Goal: Download file/media

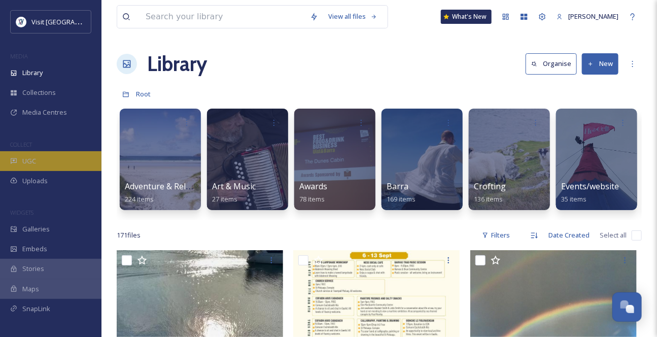
click at [47, 171] on div "UGC" at bounding box center [50, 161] width 101 height 20
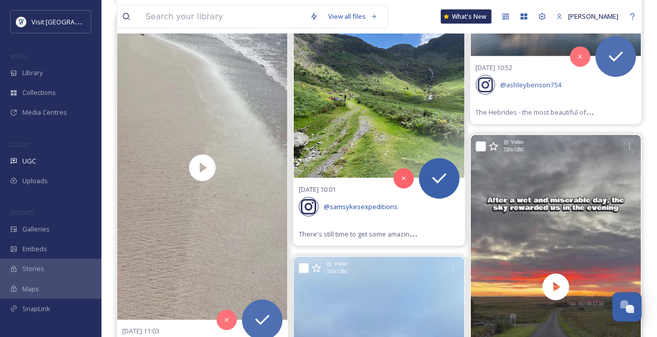
scroll to position [645, 0]
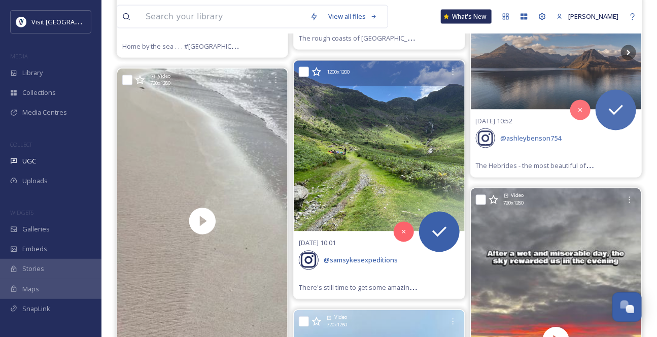
click at [379, 225] on img at bounding box center [379, 146] width 170 height 170
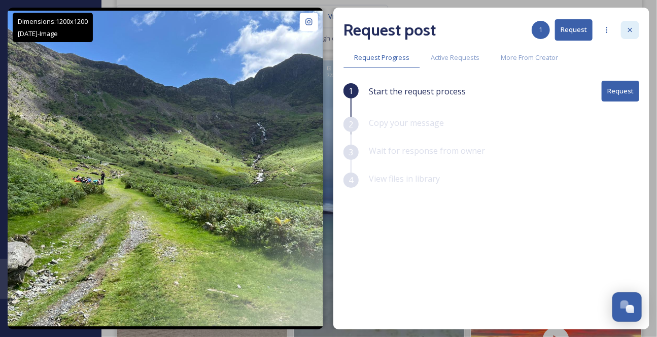
click at [632, 31] on icon at bounding box center [630, 30] width 8 height 8
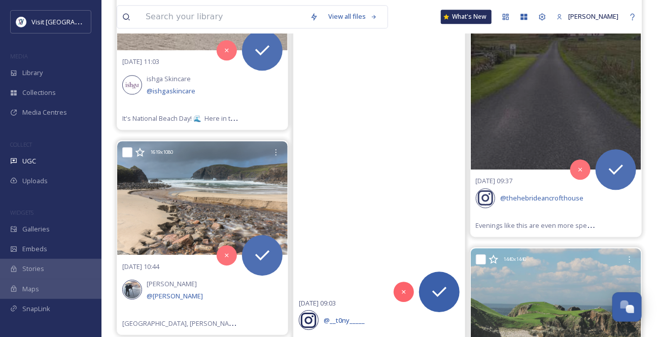
scroll to position [922, 0]
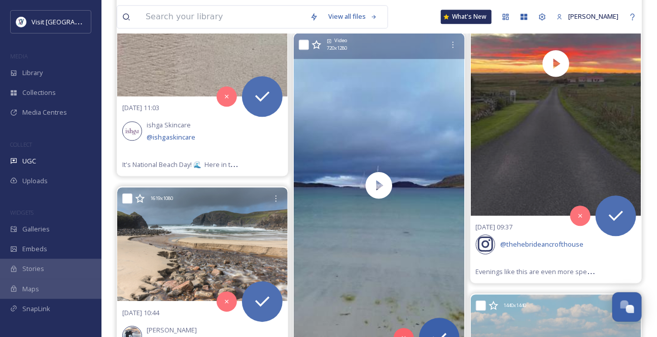
click at [318, 50] on icon at bounding box center [316, 45] width 10 height 10
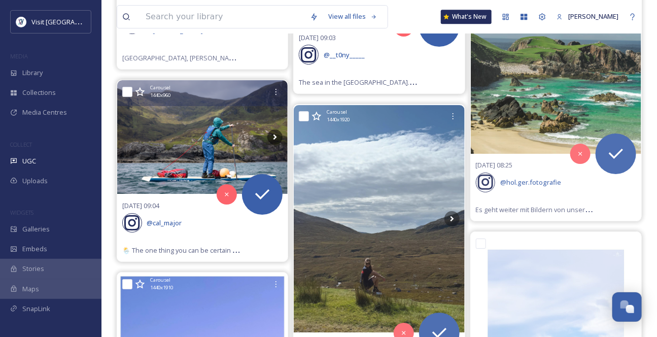
scroll to position [1244, 0]
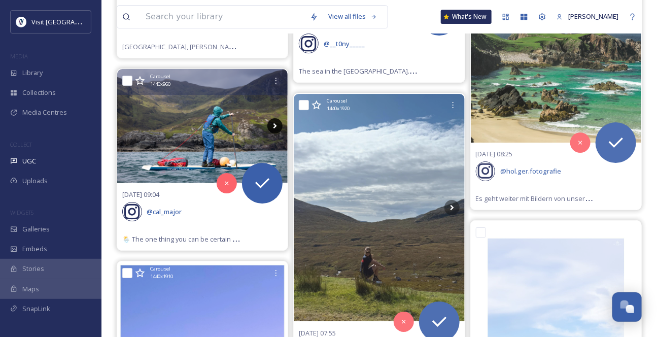
click at [272, 133] on icon at bounding box center [274, 125] width 15 height 15
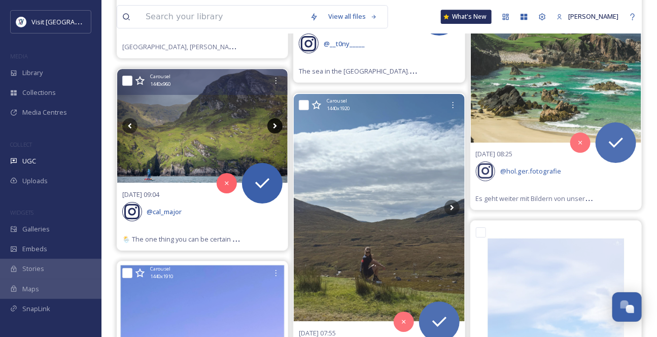
click at [273, 133] on icon at bounding box center [274, 125] width 15 height 15
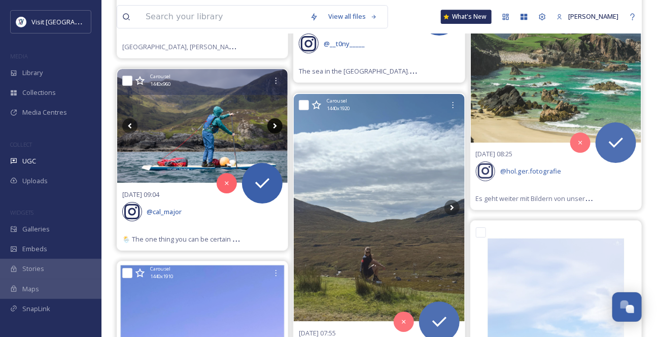
click at [273, 133] on icon at bounding box center [274, 125] width 15 height 15
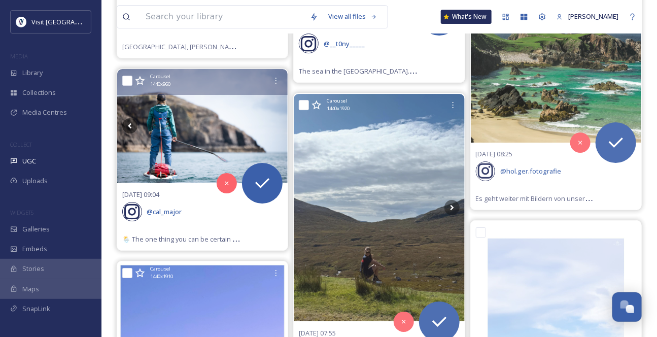
click at [273, 133] on icon at bounding box center [274, 125] width 15 height 15
click at [132, 133] on icon at bounding box center [129, 125] width 15 height 15
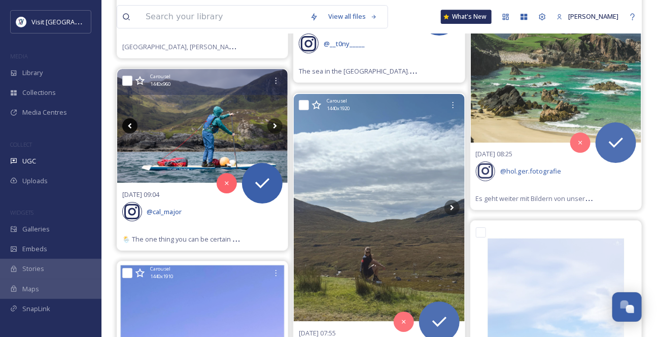
click at [132, 133] on icon at bounding box center [129, 125] width 15 height 15
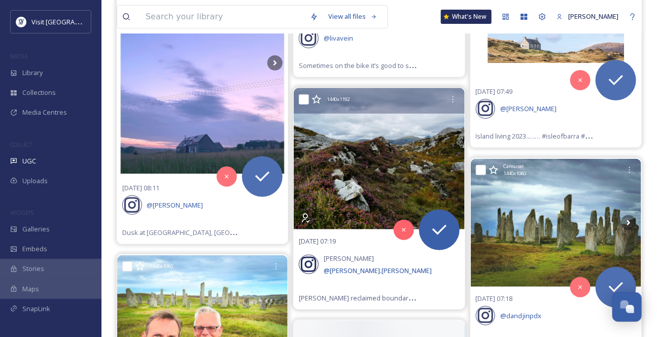
scroll to position [1567, 0]
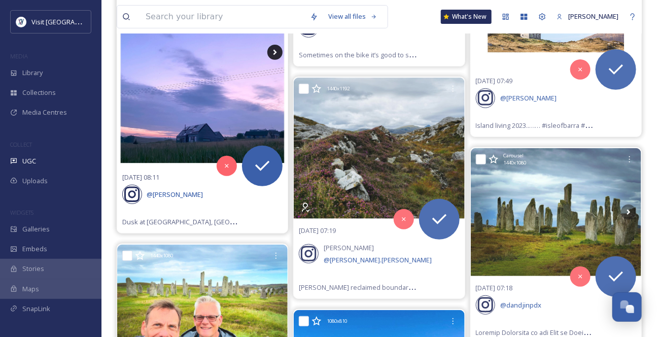
click at [274, 60] on icon at bounding box center [274, 52] width 15 height 15
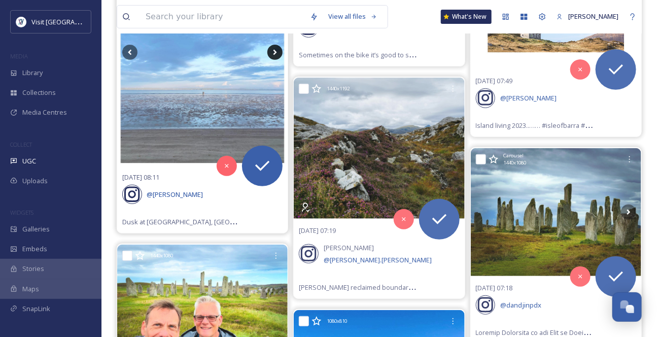
click at [274, 55] on icon at bounding box center [275, 53] width 4 height 6
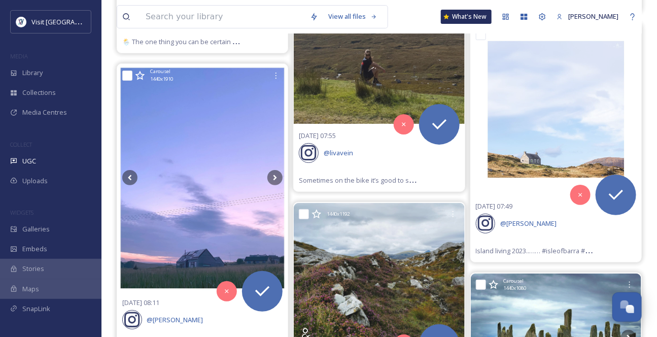
scroll to position [1429, 0]
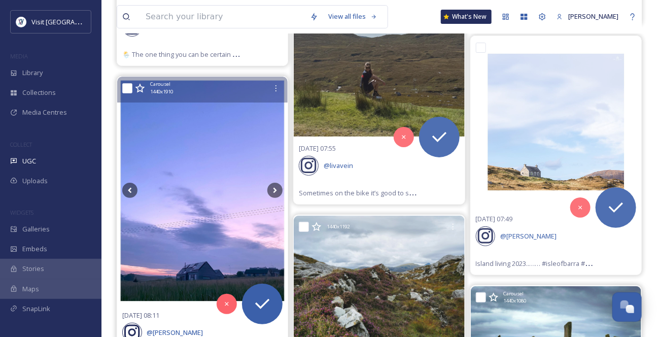
click at [141, 92] on icon at bounding box center [140, 87] width 10 height 9
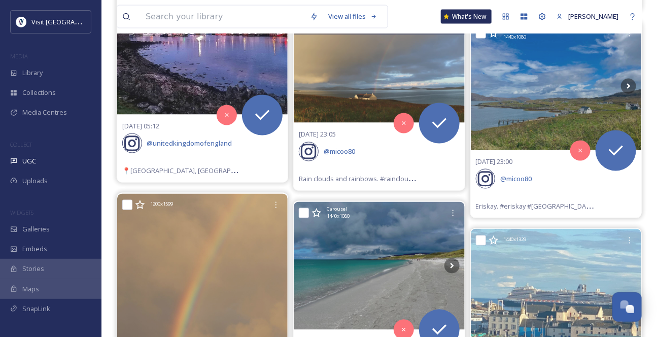
scroll to position [2120, 0]
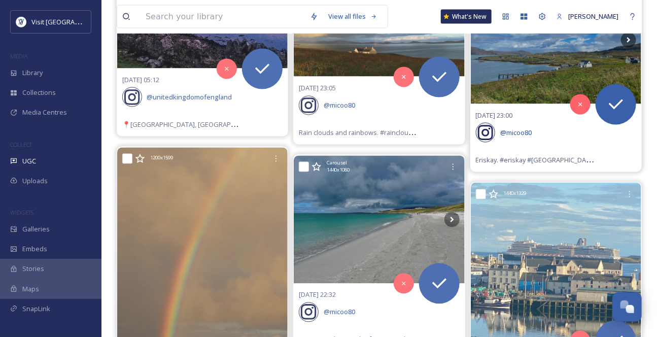
click at [583, 104] on img at bounding box center [555, 40] width 170 height 128
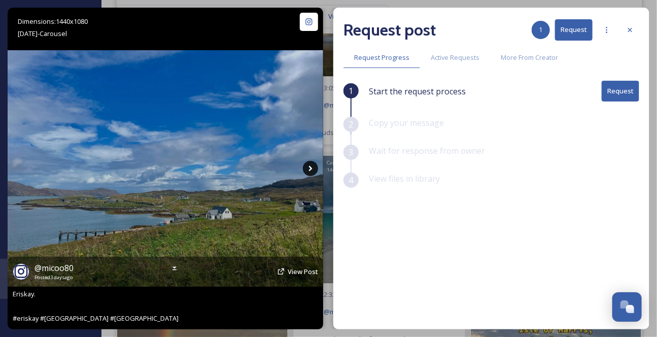
click at [309, 170] on icon at bounding box center [311, 169] width 4 height 6
click at [310, 168] on icon at bounding box center [310, 168] width 15 height 15
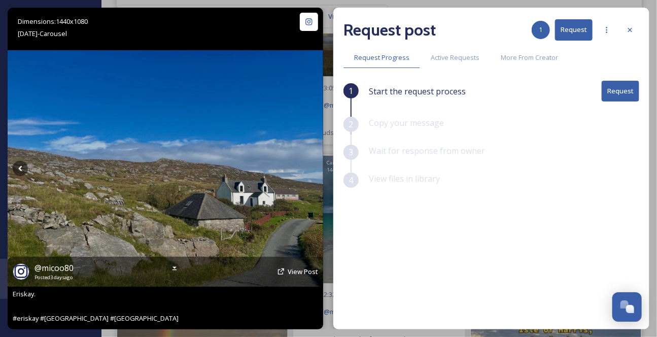
click at [310, 168] on icon at bounding box center [311, 169] width 4 height 6
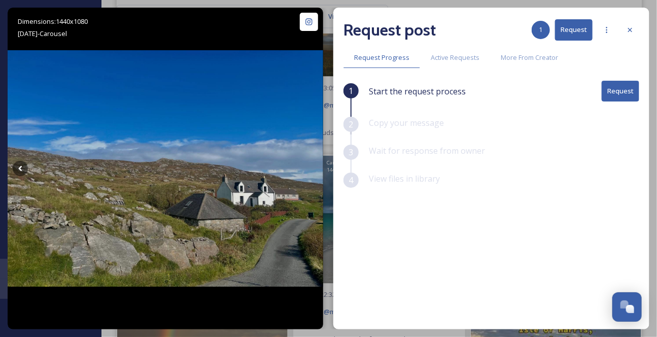
click at [633, 31] on icon at bounding box center [630, 30] width 8 height 8
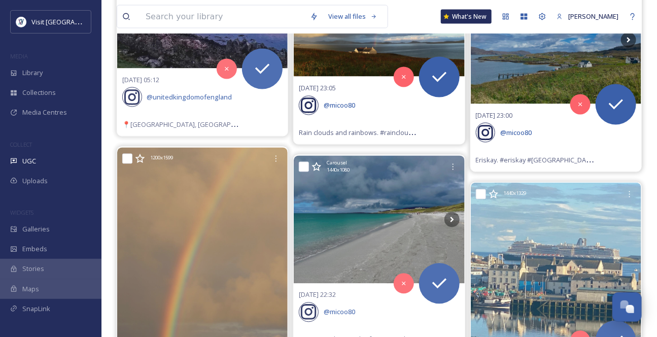
click at [375, 77] on img at bounding box center [379, 20] width 170 height 114
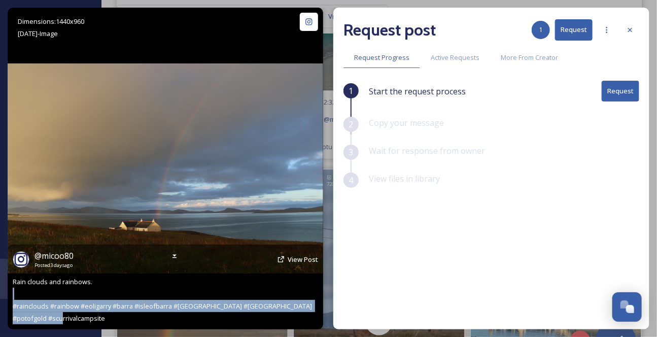
drag, startPoint x: 123, startPoint y: 317, endPoint x: 143, endPoint y: 286, distance: 36.6
click at [143, 287] on div "@ micoo80 Posted [DATE] View Post Rain clouds and rainbows. #rainclouds #rainbo…" at bounding box center [165, 286] width 315 height 85
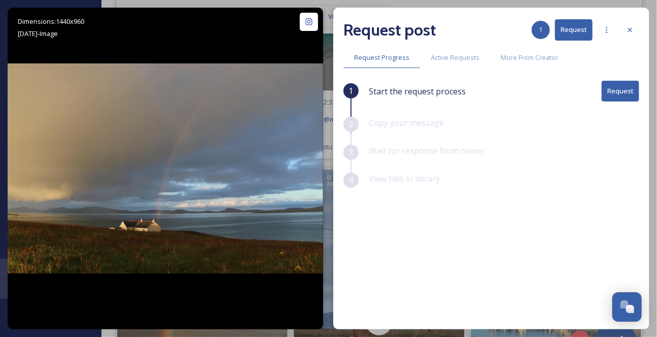
click at [633, 32] on icon at bounding box center [630, 30] width 8 height 8
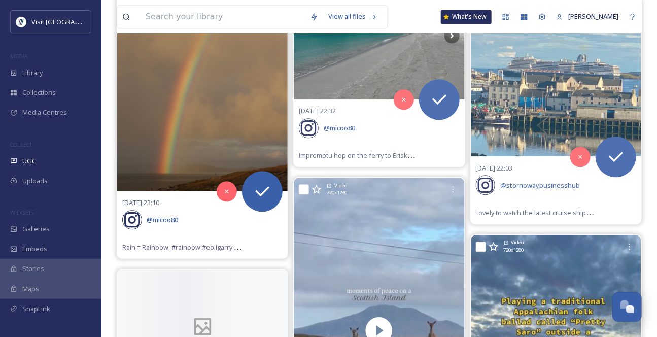
scroll to position [2304, 0]
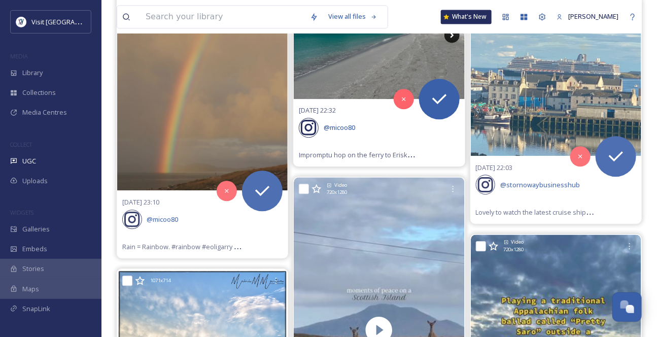
click at [453, 43] on icon at bounding box center [451, 34] width 15 height 15
click at [456, 43] on icon at bounding box center [451, 34] width 15 height 15
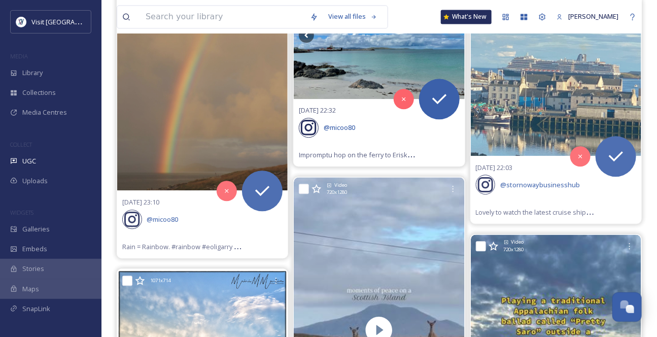
click at [455, 43] on icon at bounding box center [451, 34] width 15 height 15
click at [309, 43] on icon at bounding box center [306, 34] width 15 height 15
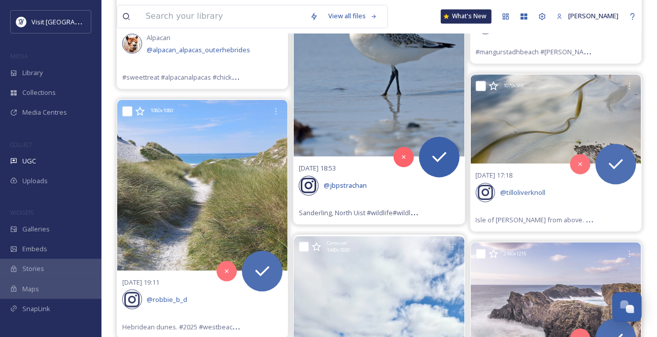
scroll to position [3595, 0]
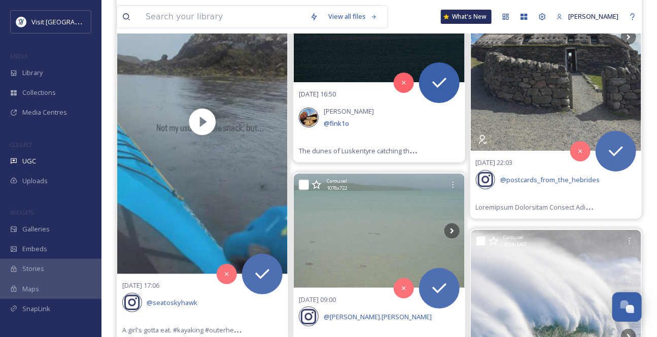
scroll to position [4286, 0]
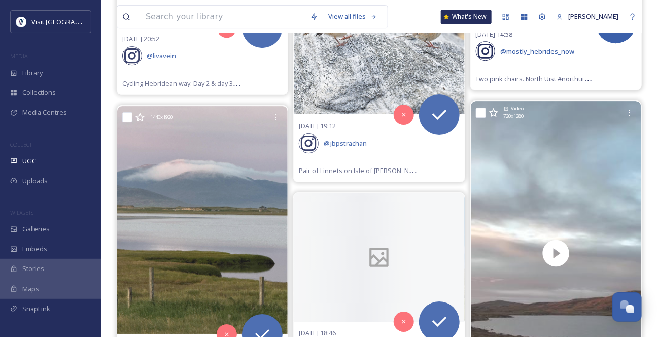
scroll to position [5531, 0]
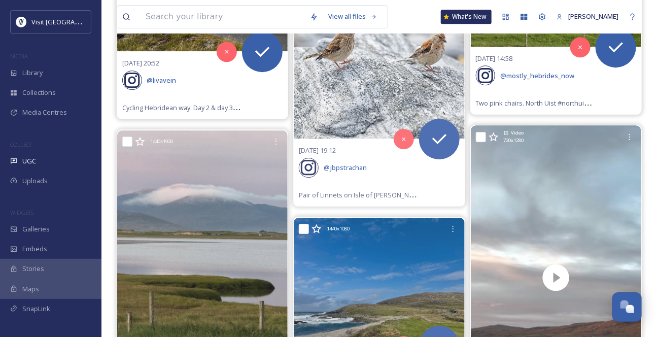
scroll to position [5485, 0]
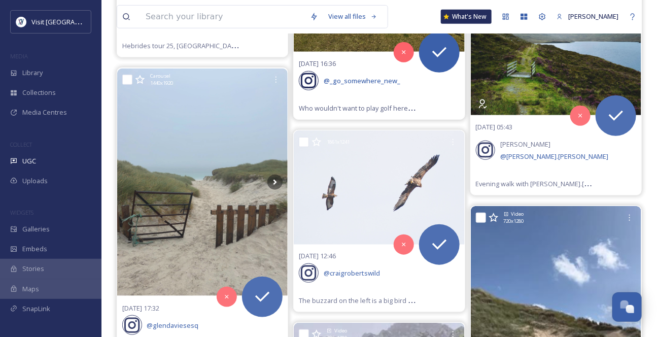
scroll to position [6038, 0]
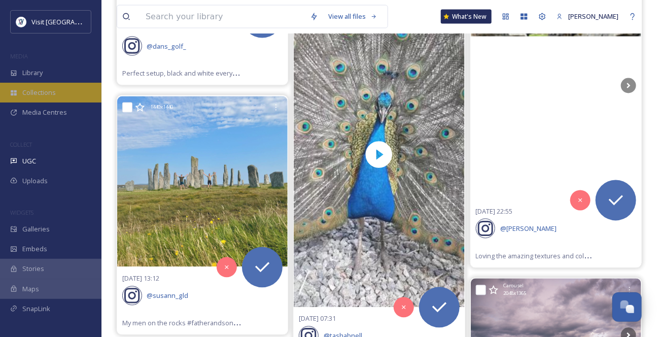
scroll to position [11845, 0]
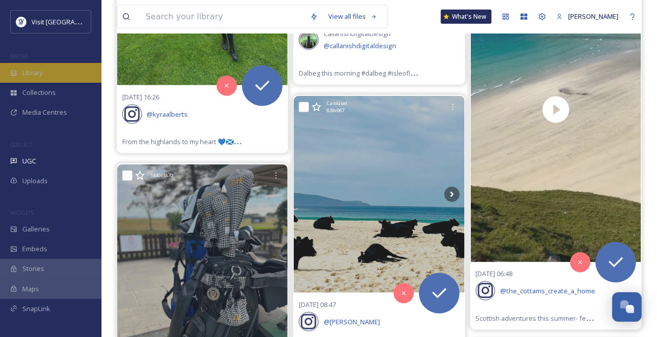
click at [60, 81] on div "Library" at bounding box center [50, 73] width 101 height 20
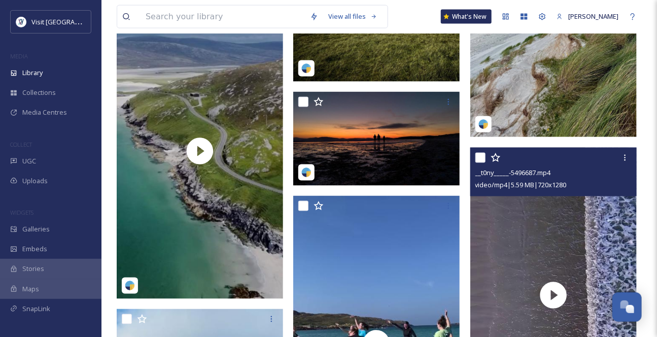
scroll to position [599, 0]
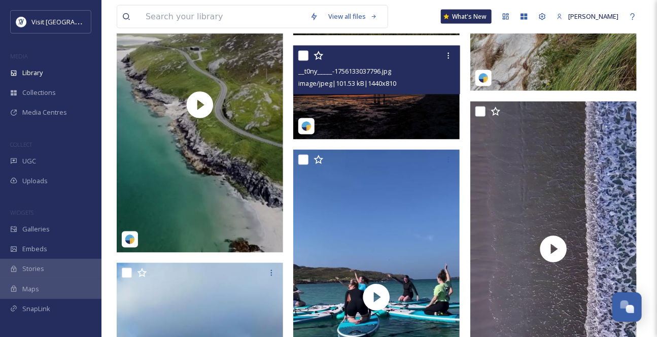
click at [404, 137] on img at bounding box center [376, 93] width 166 height 94
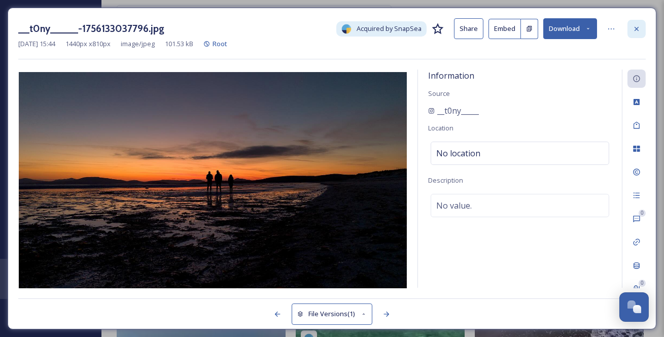
click at [637, 28] on icon at bounding box center [636, 28] width 4 height 4
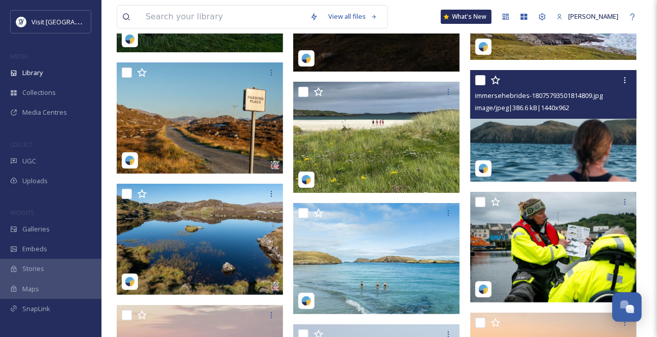
scroll to position [1290, 0]
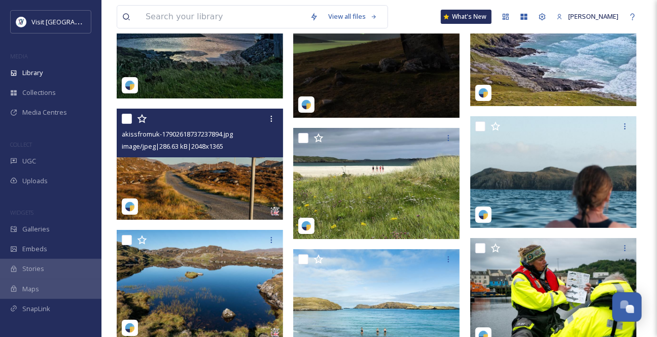
click at [192, 190] on img at bounding box center [200, 163] width 166 height 111
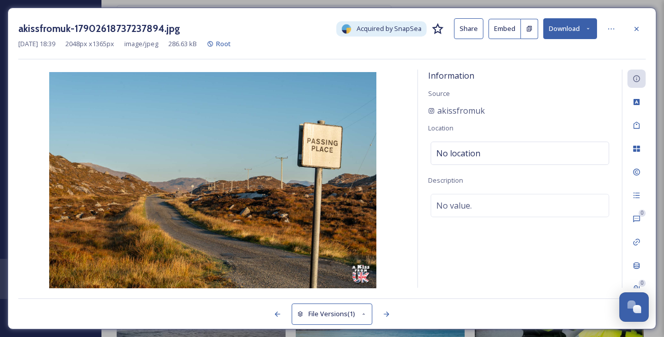
click at [591, 30] on icon at bounding box center [588, 28] width 7 height 7
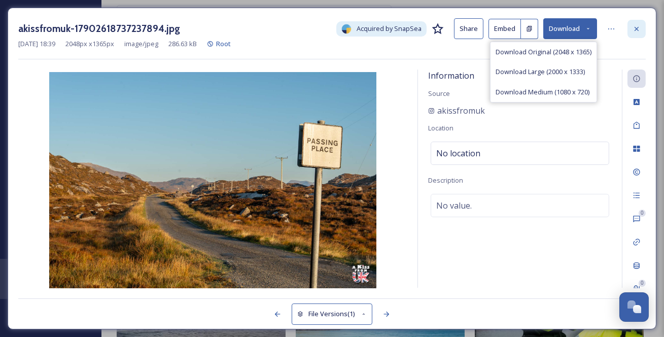
click at [641, 24] on div at bounding box center [636, 29] width 18 height 18
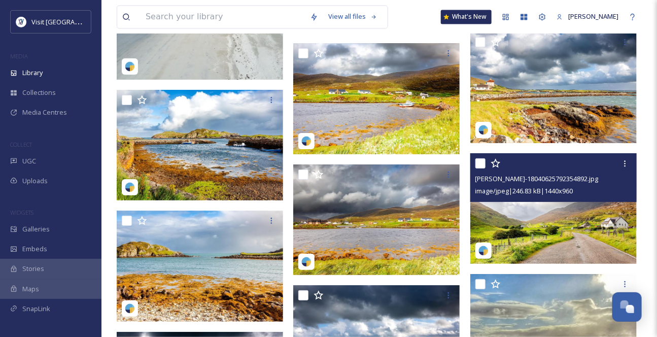
scroll to position [2166, 0]
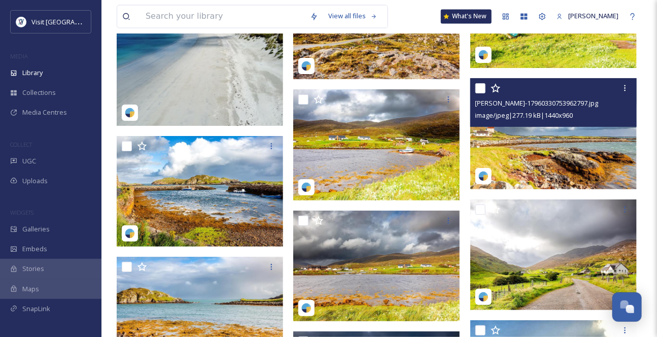
click at [551, 183] on img at bounding box center [553, 133] width 166 height 111
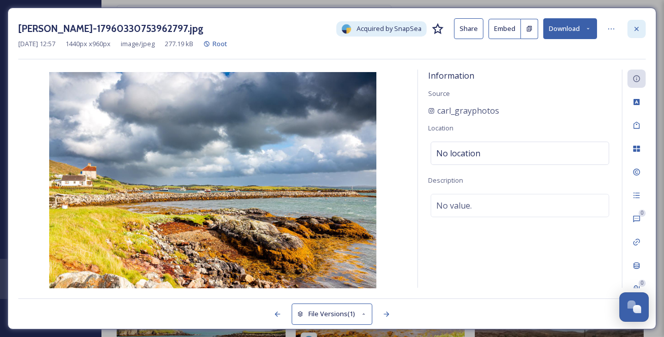
click at [635, 30] on icon at bounding box center [636, 28] width 4 height 4
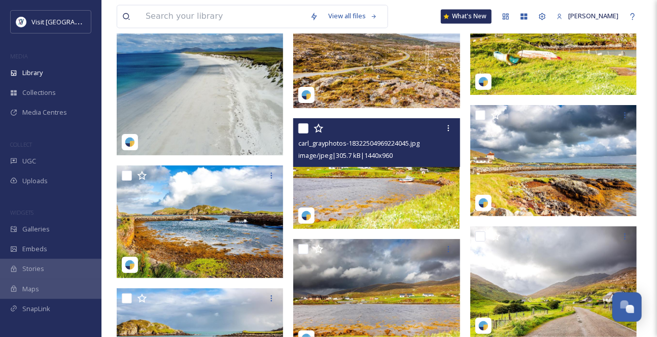
click at [392, 160] on span "image/jpeg | 305.7 kB | 1440 x 960" at bounding box center [345, 155] width 94 height 9
click at [406, 206] on img at bounding box center [376, 173] width 166 height 111
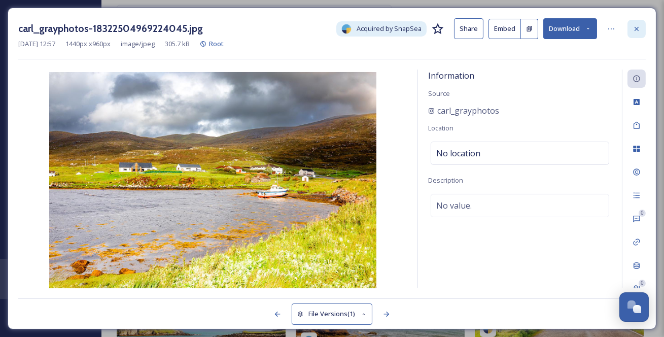
click at [640, 31] on icon at bounding box center [636, 29] width 8 height 8
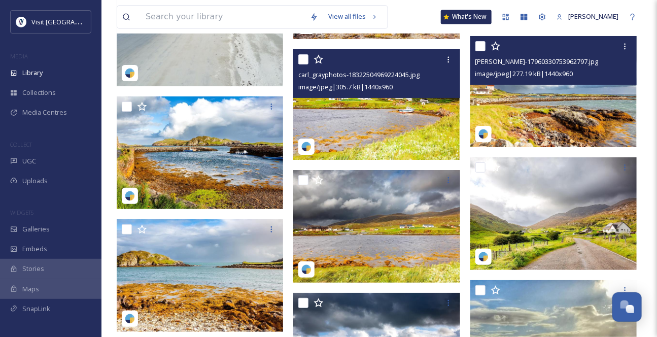
scroll to position [2258, 0]
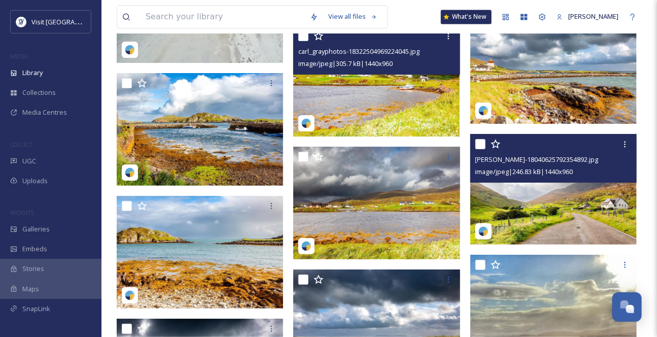
click at [556, 229] on img at bounding box center [553, 189] width 166 height 111
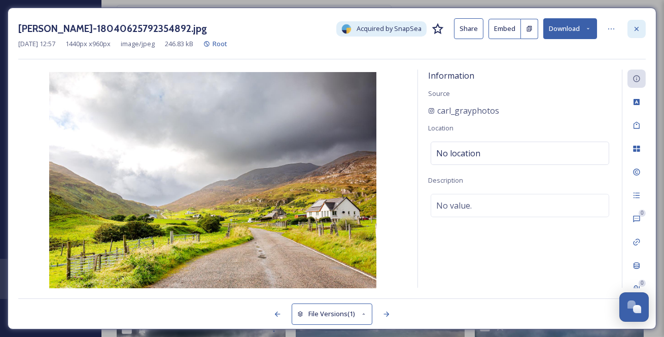
click at [640, 31] on icon at bounding box center [636, 29] width 8 height 8
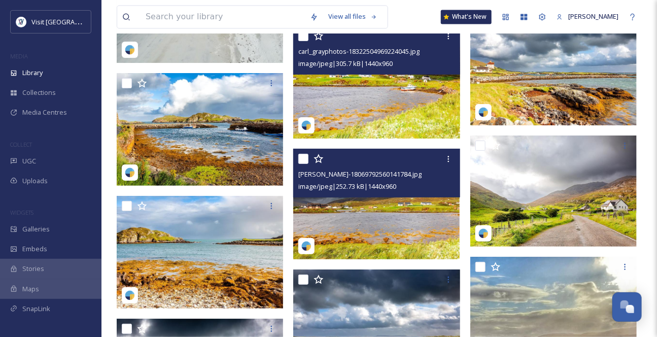
click at [417, 224] on img at bounding box center [376, 204] width 166 height 111
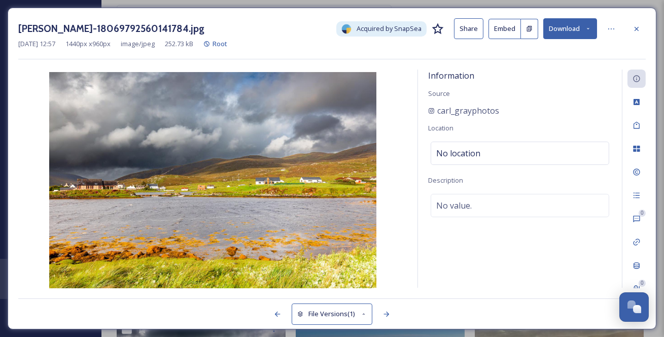
click at [640, 28] on icon at bounding box center [636, 29] width 8 height 8
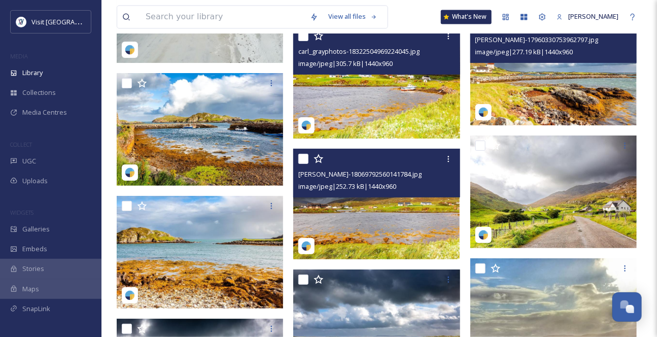
click at [555, 98] on img at bounding box center [553, 69] width 166 height 111
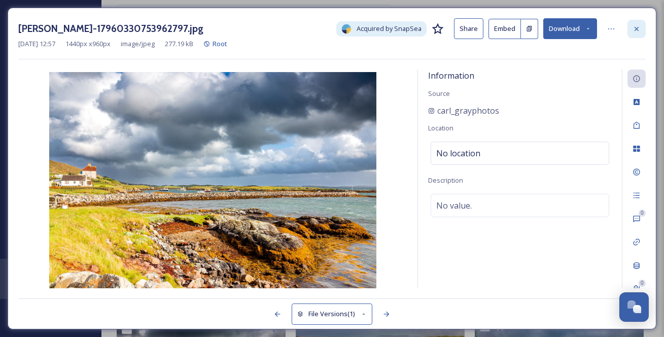
click at [638, 28] on icon at bounding box center [636, 28] width 4 height 4
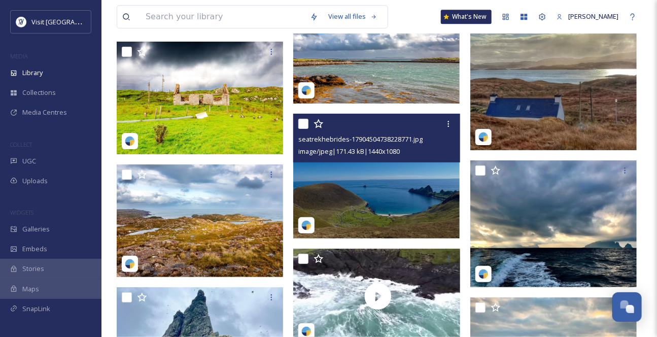
scroll to position [2489, 0]
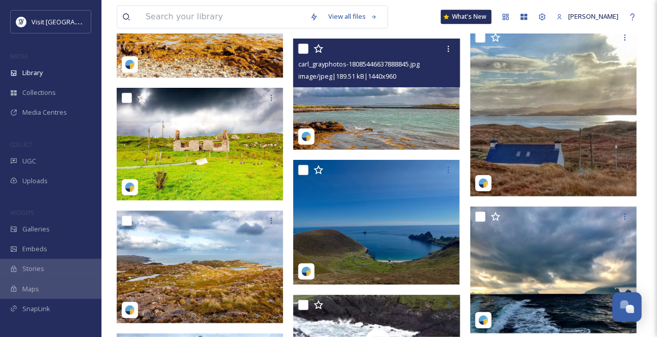
click at [395, 141] on img at bounding box center [376, 94] width 166 height 111
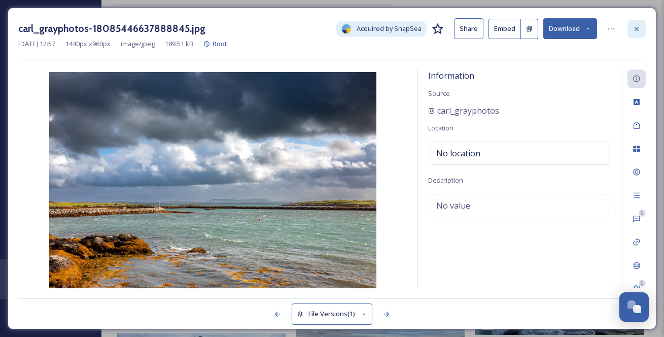
click at [638, 29] on icon at bounding box center [636, 29] width 8 height 8
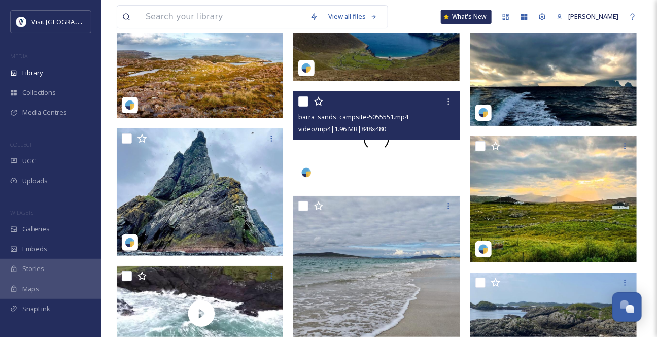
scroll to position [2719, 0]
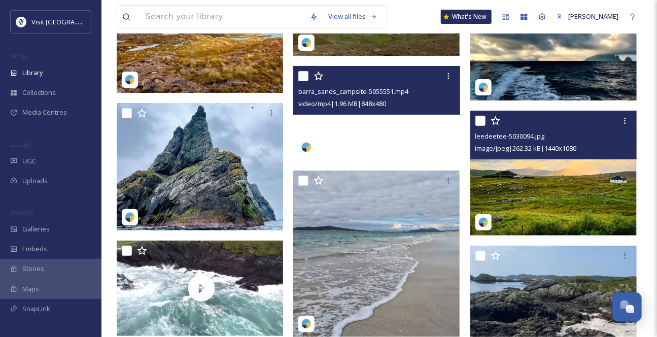
click at [589, 202] on img at bounding box center [553, 173] width 166 height 125
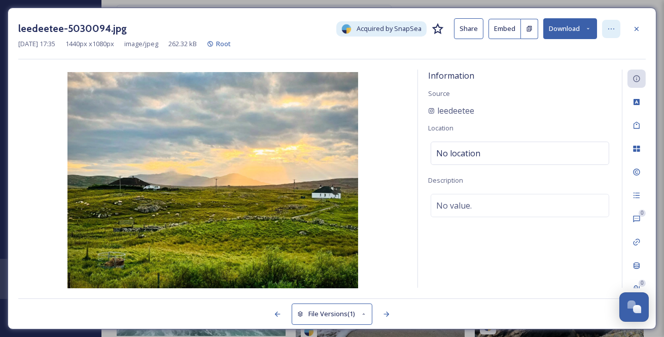
click at [615, 31] on icon at bounding box center [611, 29] width 8 height 8
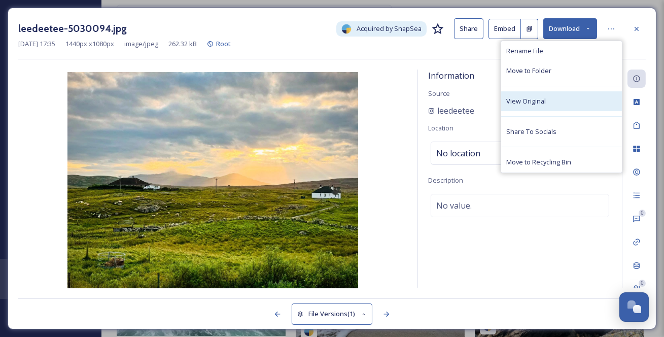
click at [561, 109] on div "View Original" at bounding box center [561, 101] width 121 height 20
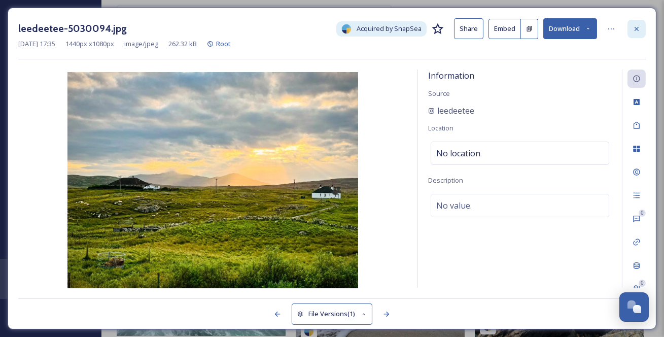
click at [635, 28] on icon at bounding box center [636, 28] width 4 height 4
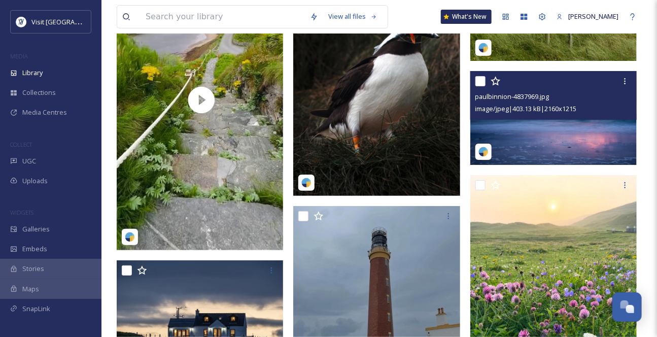
scroll to position [4286, 0]
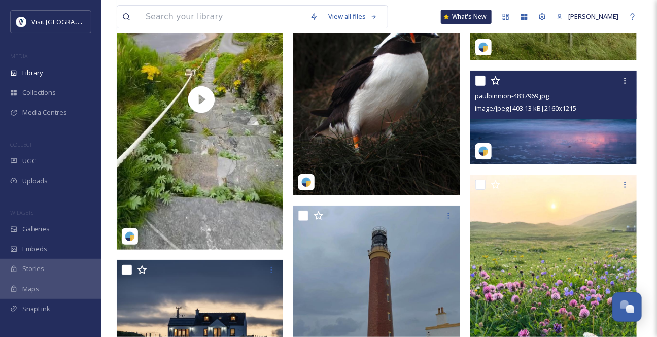
click at [592, 158] on img at bounding box center [553, 117] width 166 height 94
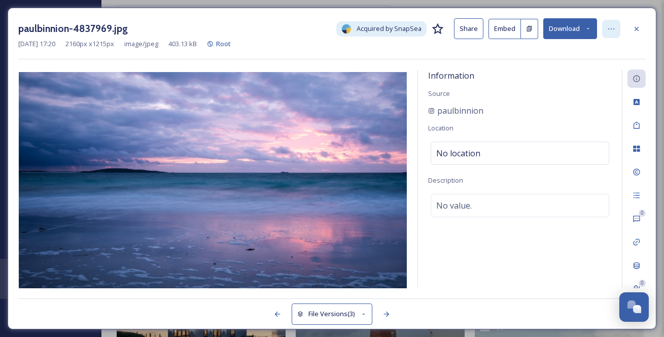
click at [615, 25] on icon at bounding box center [611, 29] width 8 height 8
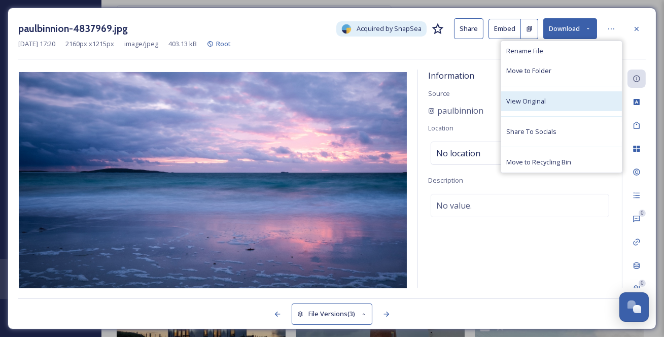
click at [568, 106] on div "View Original" at bounding box center [561, 101] width 121 height 20
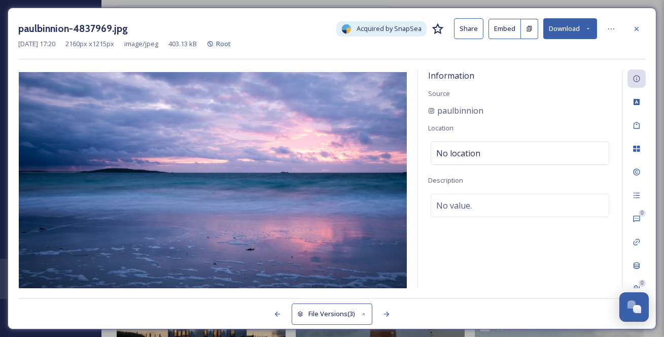
click at [639, 26] on icon at bounding box center [636, 29] width 8 height 8
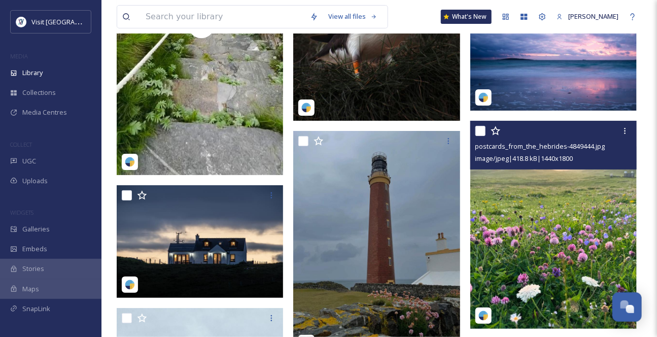
scroll to position [4240, 0]
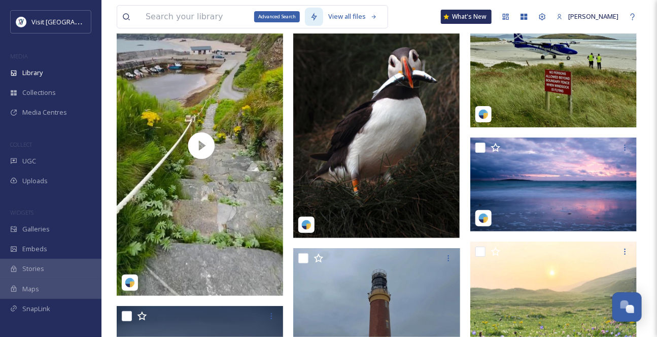
click at [306, 23] on div "Advanced Search" at bounding box center [314, 17] width 18 height 18
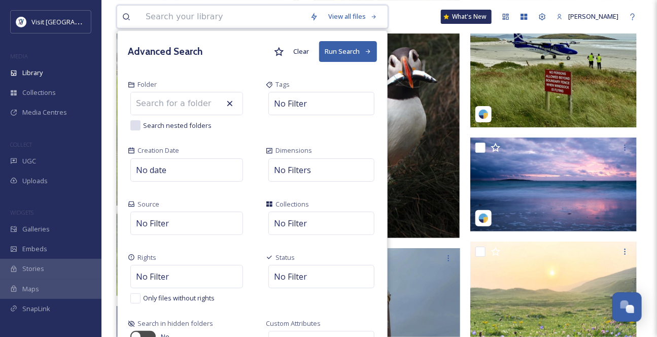
drag, startPoint x: 191, startPoint y: 17, endPoint x: 228, endPoint y: 23, distance: 37.0
click at [192, 17] on input at bounding box center [222, 17] width 164 height 22
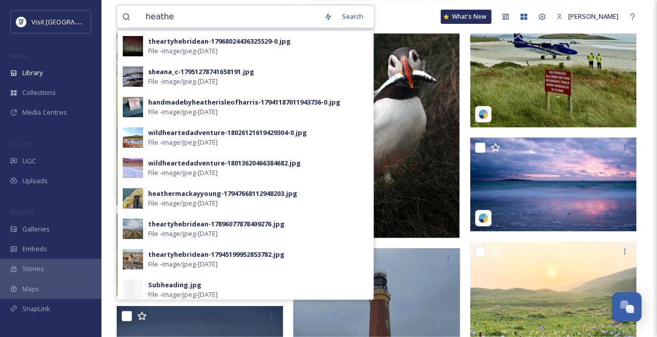
type input "[PERSON_NAME]"
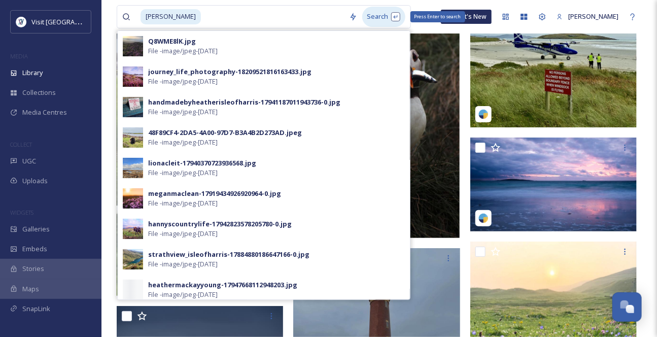
click at [376, 22] on div "Search Press Enter to search" at bounding box center [383, 17] width 43 height 20
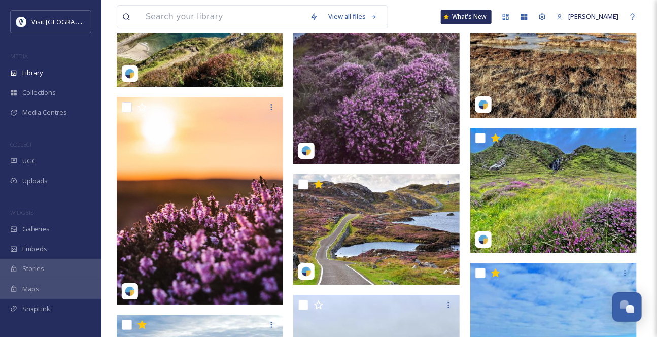
scroll to position [1031, 0]
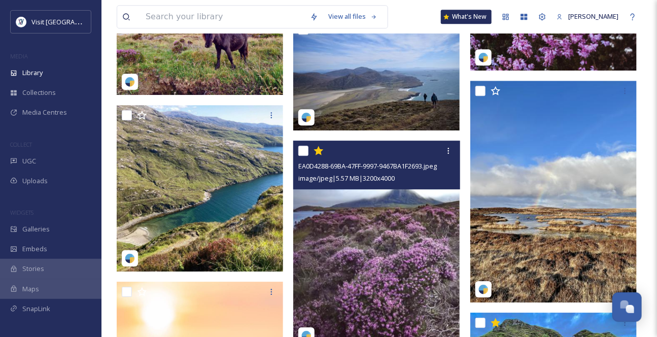
click at [401, 234] on img at bounding box center [376, 244] width 166 height 208
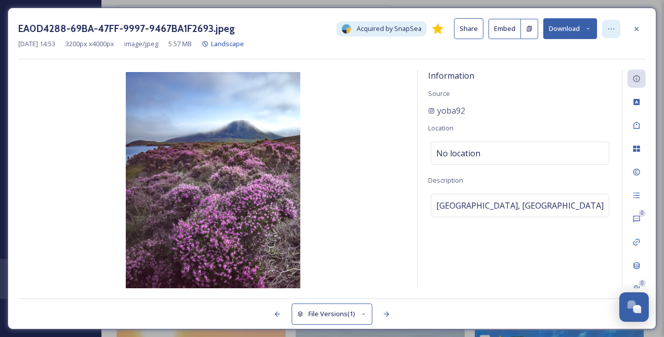
click at [615, 28] on icon at bounding box center [611, 29] width 8 height 8
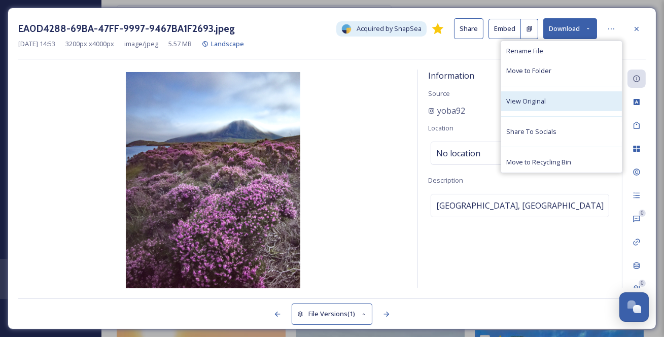
click at [566, 111] on div "View Original" at bounding box center [561, 101] width 121 height 20
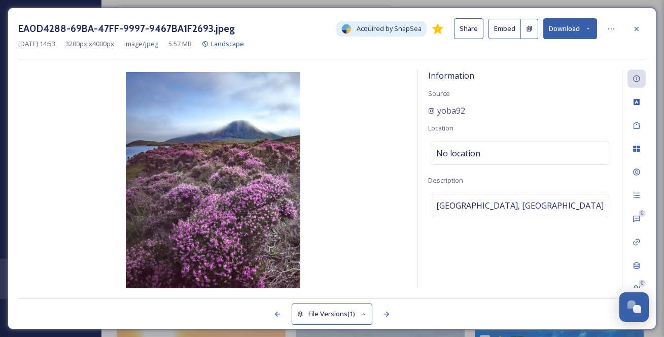
click at [623, 27] on div "EA0D4288-69BA-47FF-9997-9467BA1F2693.jpeg Acquired by SnapSea Share Embed Downl…" at bounding box center [331, 28] width 627 height 21
click at [630, 29] on div at bounding box center [636, 29] width 18 height 18
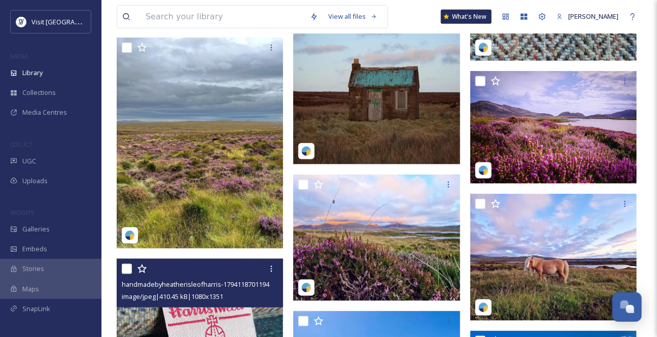
scroll to position [386, 0]
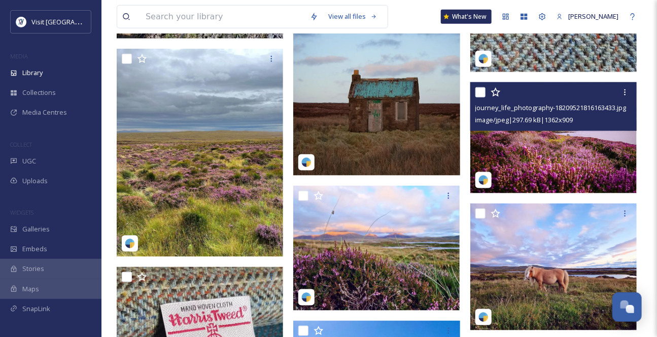
click at [551, 174] on img at bounding box center [553, 137] width 166 height 111
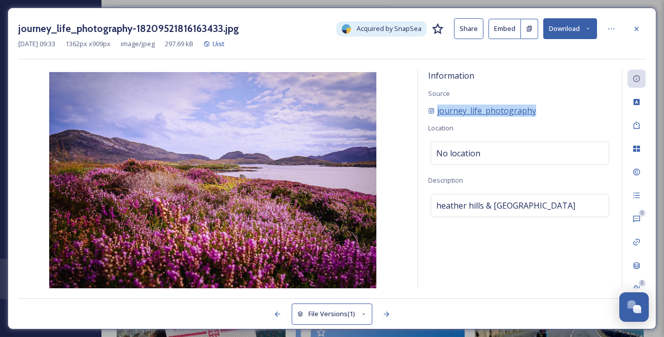
drag, startPoint x: 573, startPoint y: 124, endPoint x: 438, endPoint y: 122, distance: 135.4
click at [438, 117] on div "journey_life_photography" at bounding box center [520, 110] width 184 height 12
copy span "journey_life_photography"
click at [590, 27] on icon at bounding box center [588, 28] width 7 height 7
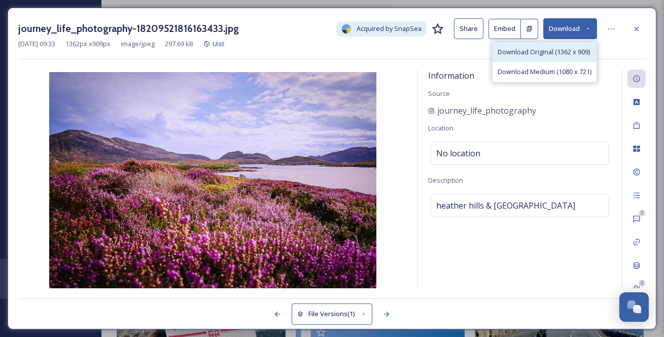
click at [550, 52] on span "Download Original (1362 x 909)" at bounding box center [543, 52] width 92 height 10
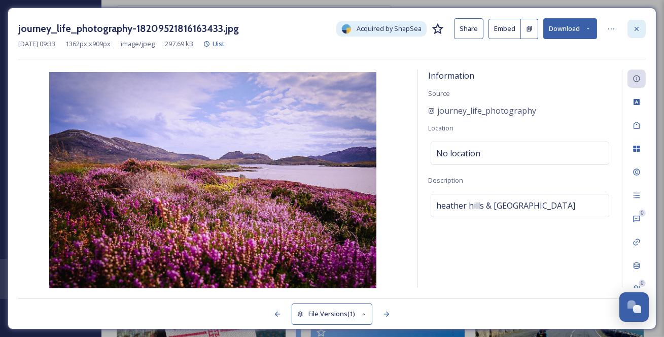
click at [636, 32] on icon at bounding box center [636, 29] width 8 height 8
